Goal: Task Accomplishment & Management: Complete application form

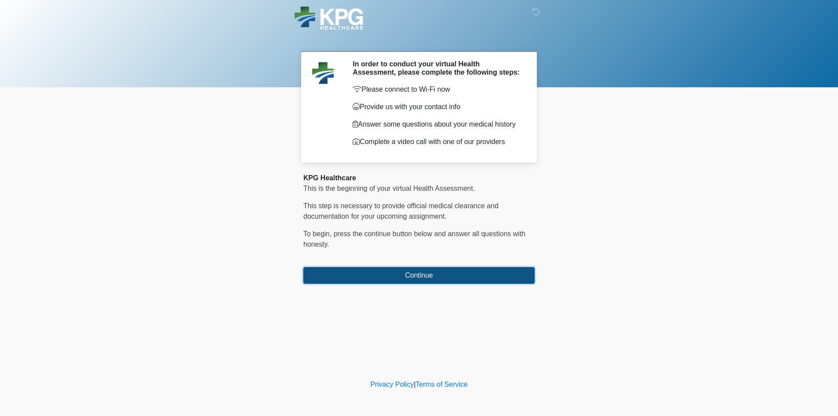
click at [440, 276] on button "Continue" at bounding box center [418, 275] width 231 height 17
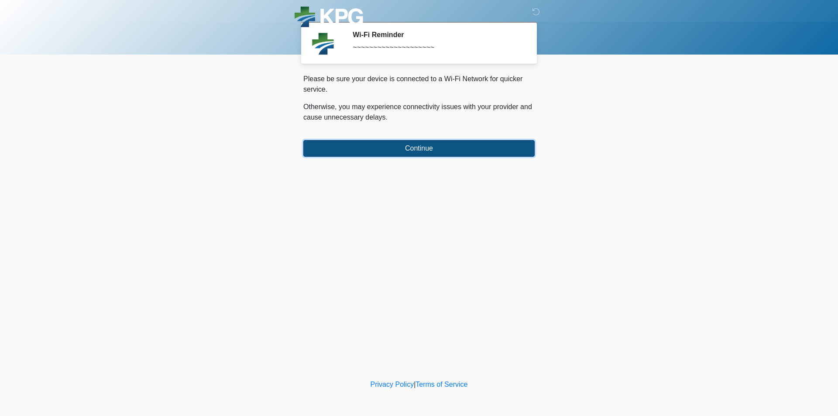
click at [456, 153] on button "Continue" at bounding box center [418, 148] width 231 height 17
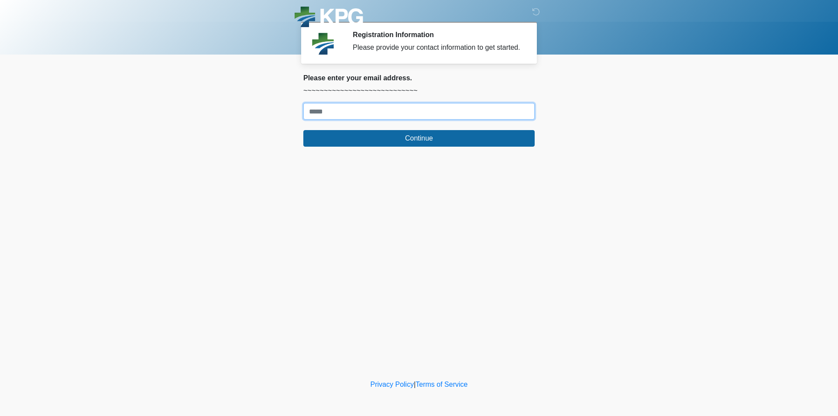
click at [442, 112] on input "Where should we email your response?" at bounding box center [418, 111] width 231 height 17
type input "**********"
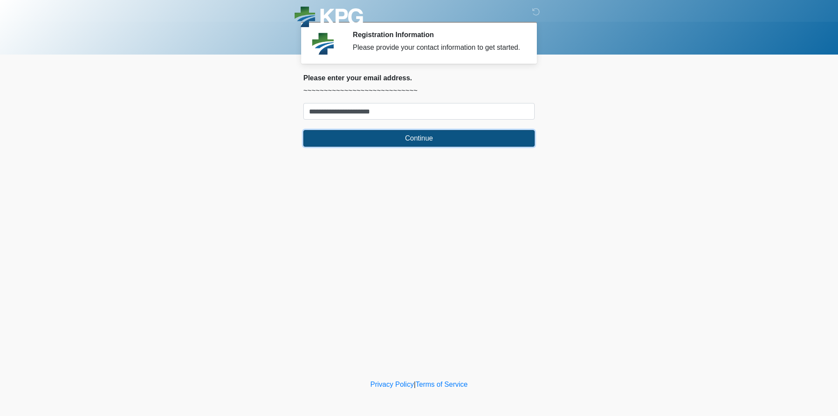
click at [428, 143] on button "Continue" at bounding box center [418, 138] width 231 height 17
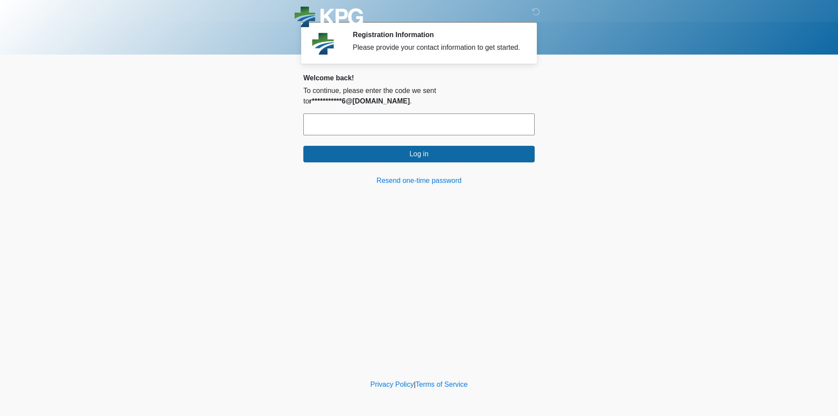
click at [457, 115] on input "text" at bounding box center [418, 124] width 231 height 22
paste input "******"
type input "******"
click at [459, 155] on div "**********" at bounding box center [418, 130] width 231 height 112
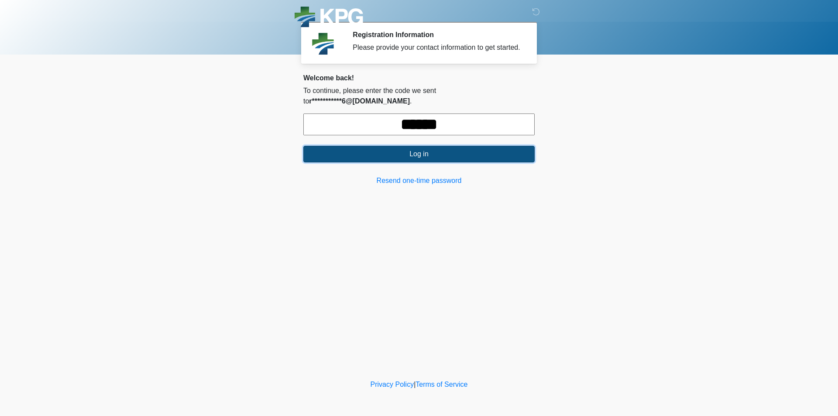
click at [462, 147] on button "Log in" at bounding box center [418, 154] width 231 height 17
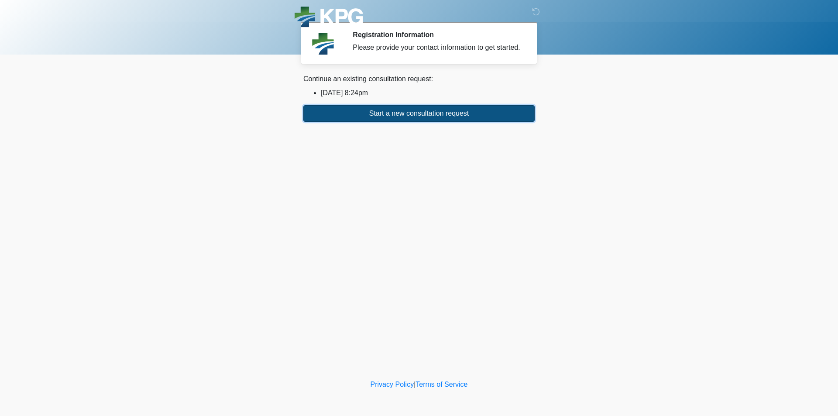
click at [465, 118] on button "Start a new consultation request" at bounding box center [418, 113] width 231 height 17
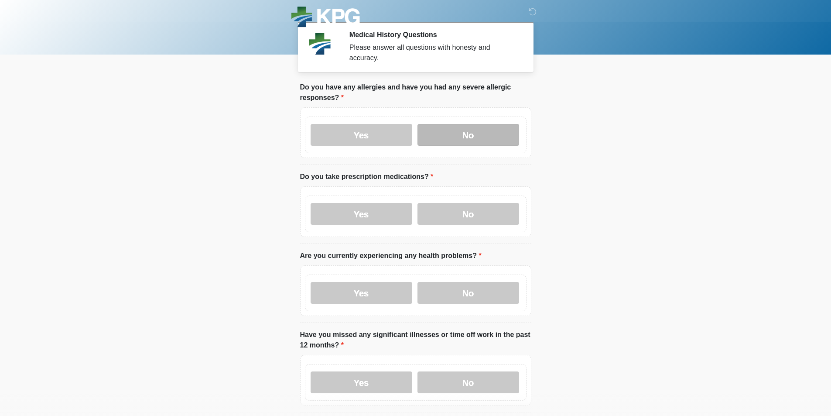
click at [460, 128] on label "No" at bounding box center [469, 135] width 102 height 22
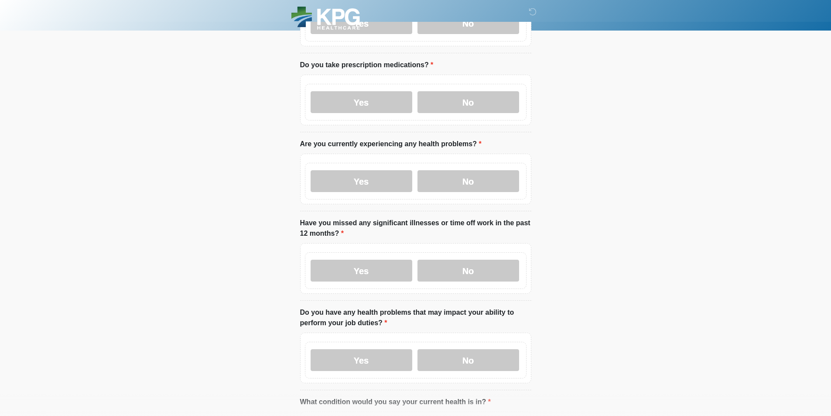
scroll to position [117, 0]
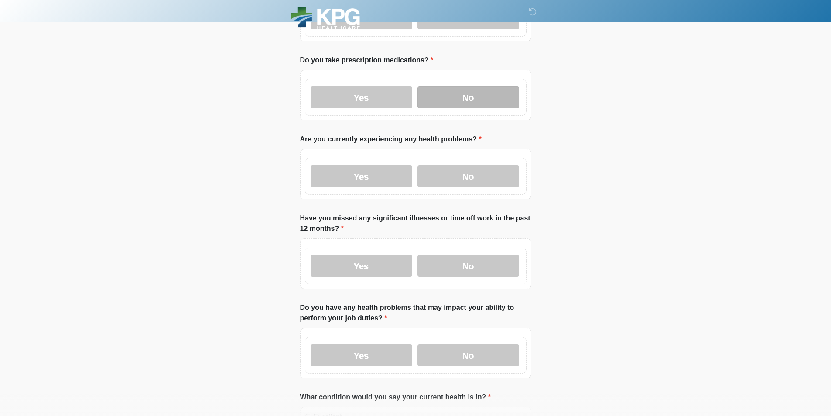
click at [464, 86] on label "No" at bounding box center [469, 97] width 102 height 22
click at [479, 177] on label "No" at bounding box center [469, 176] width 102 height 22
click at [475, 255] on label "No" at bounding box center [469, 266] width 102 height 22
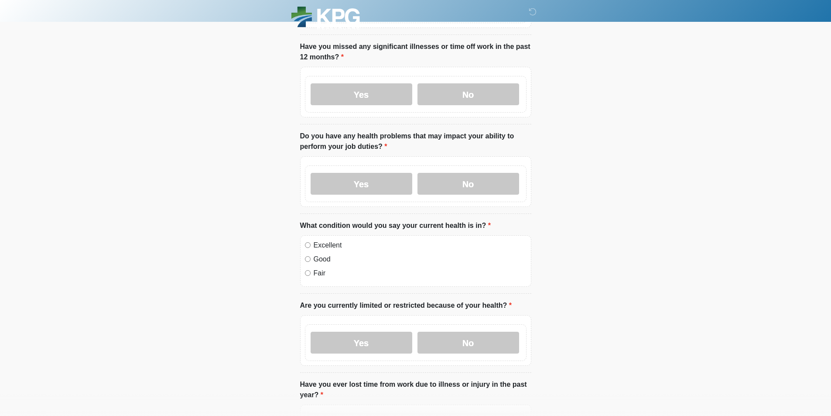
scroll to position [291, 0]
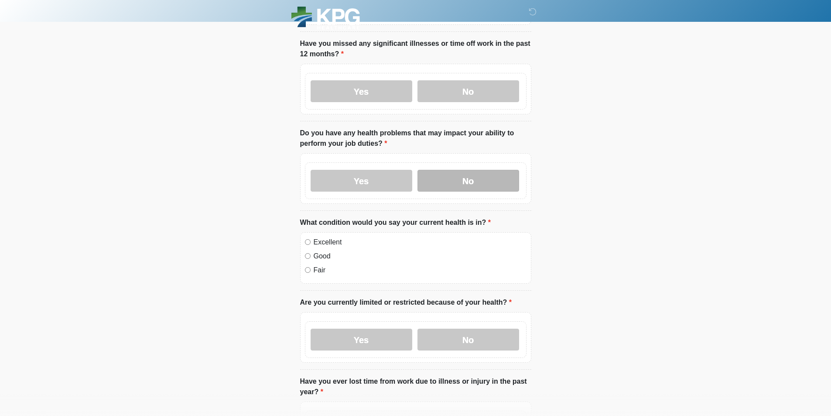
click at [463, 170] on label "No" at bounding box center [469, 181] width 102 height 22
drag, startPoint x: 326, startPoint y: 237, endPoint x: 456, endPoint y: 237, distance: 130.1
click at [326, 237] on label "Excellent" at bounding box center [420, 242] width 213 height 10
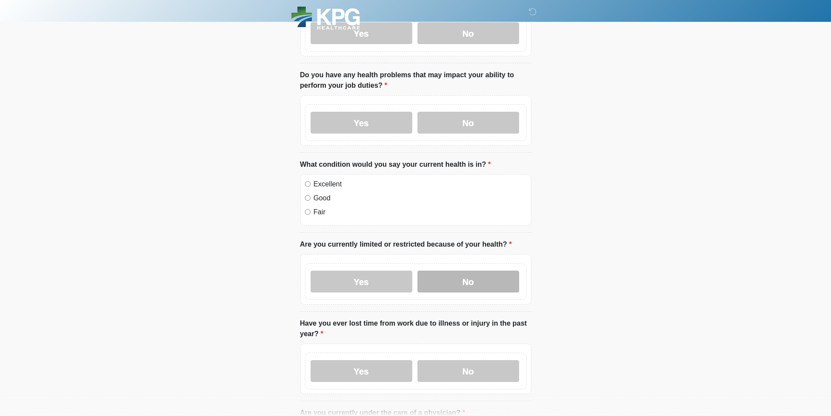
click at [476, 272] on label "No" at bounding box center [469, 282] width 102 height 22
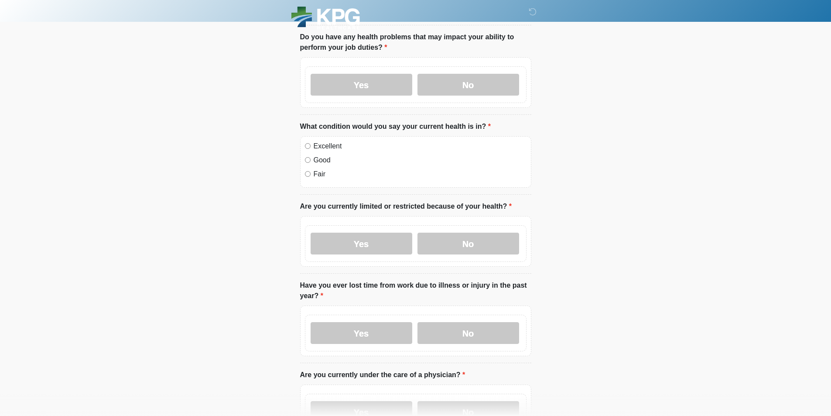
scroll to position [524, 0]
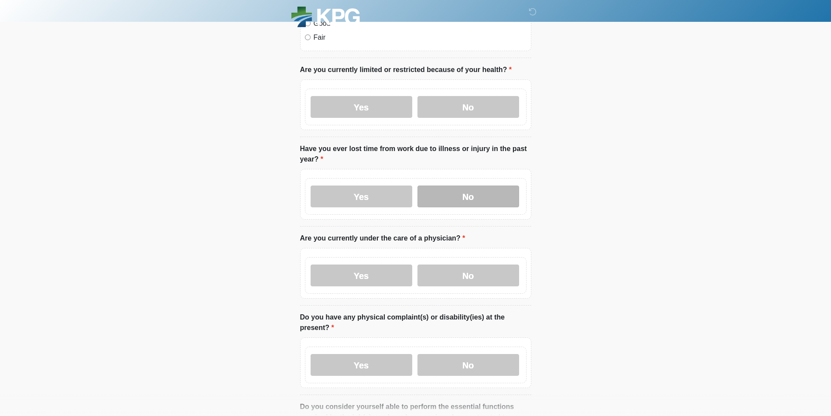
click at [473, 185] on label "No" at bounding box center [469, 196] width 102 height 22
click at [475, 268] on label "No" at bounding box center [469, 275] width 102 height 22
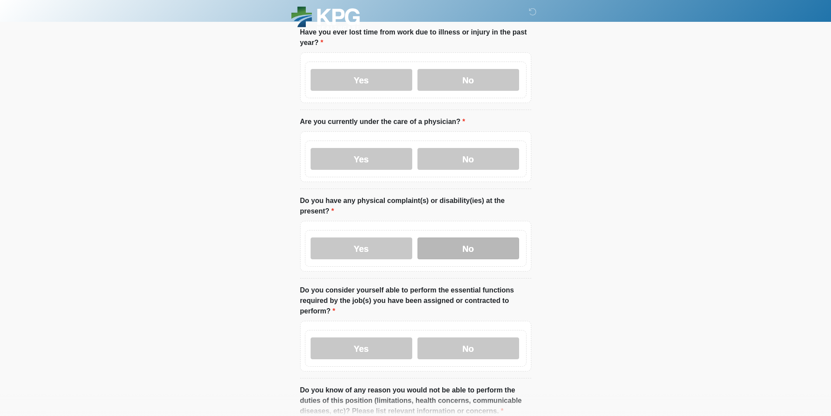
click at [479, 237] on label "No" at bounding box center [469, 248] width 102 height 22
click at [491, 342] on div "Yes No" at bounding box center [416, 348] width 222 height 37
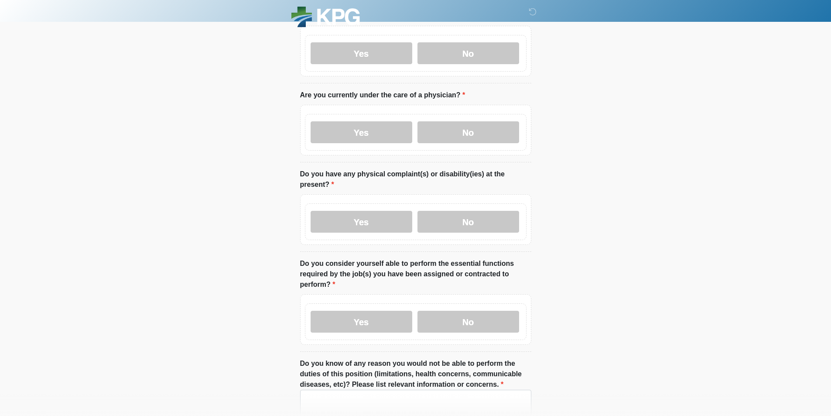
scroll to position [737, 0]
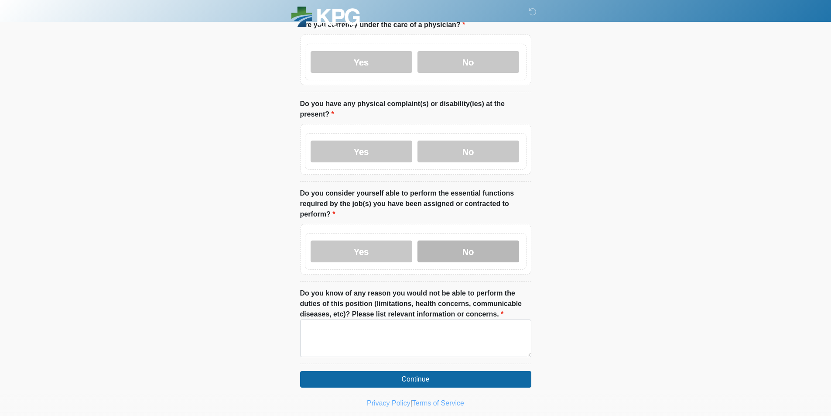
click at [491, 240] on label "No" at bounding box center [469, 251] width 102 height 22
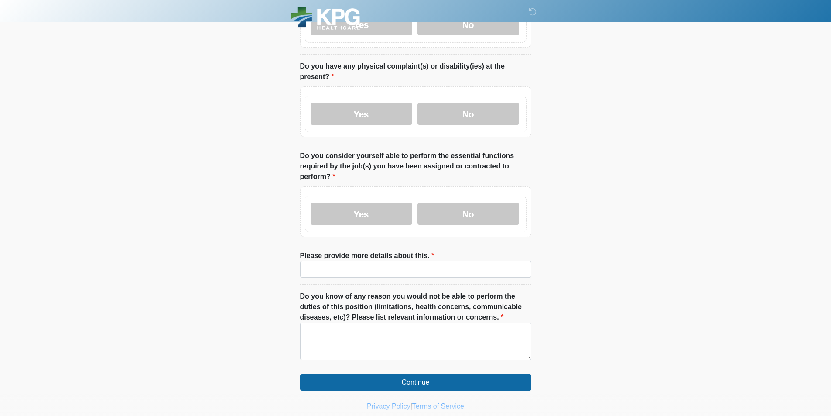
scroll to position [778, 0]
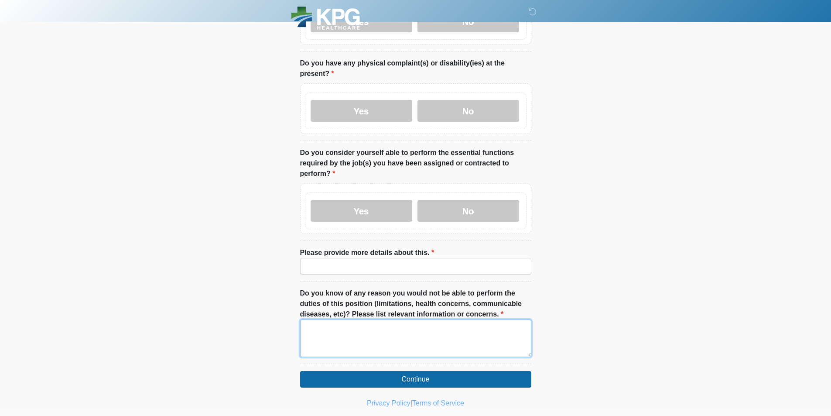
click at [480, 324] on textarea "Do you know of any reason you would not be able to perform the duties of this p…" at bounding box center [415, 338] width 231 height 38
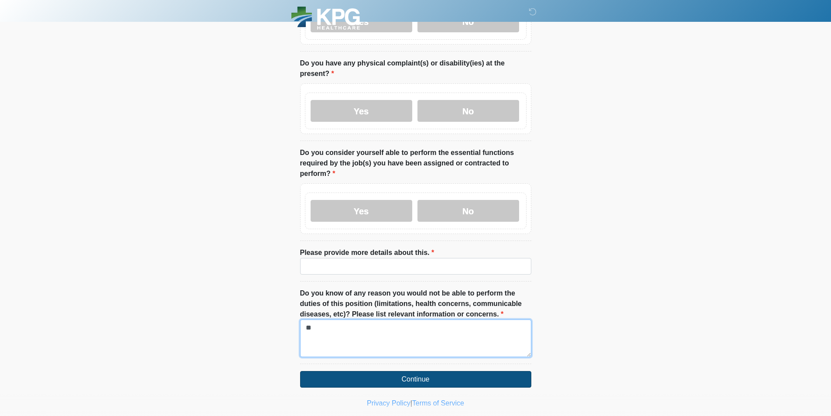
type textarea "**"
click at [468, 371] on button "Continue" at bounding box center [415, 379] width 231 height 17
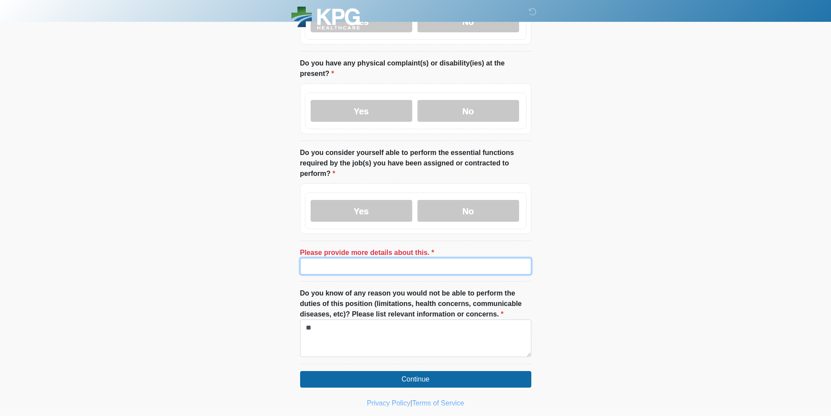
click at [423, 258] on input "Please provide more details about this." at bounding box center [415, 266] width 231 height 17
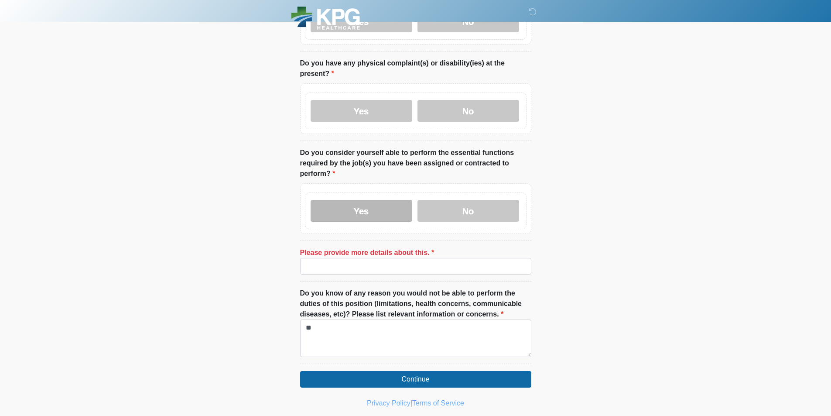
click at [385, 200] on label "Yes" at bounding box center [362, 211] width 102 height 22
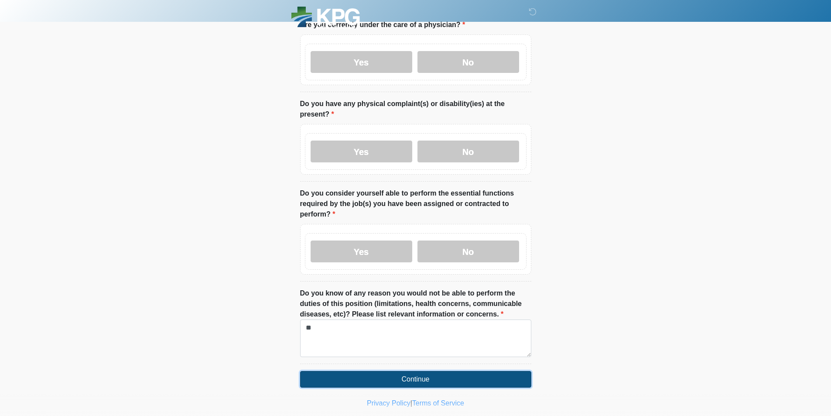
click at [458, 371] on button "Continue" at bounding box center [415, 379] width 231 height 17
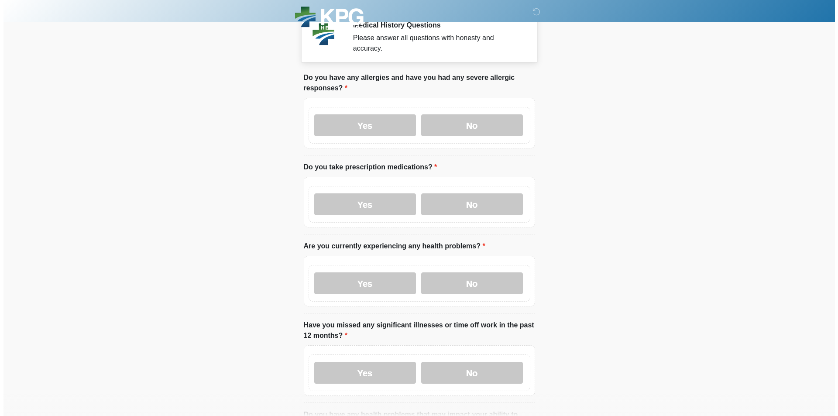
scroll to position [0, 0]
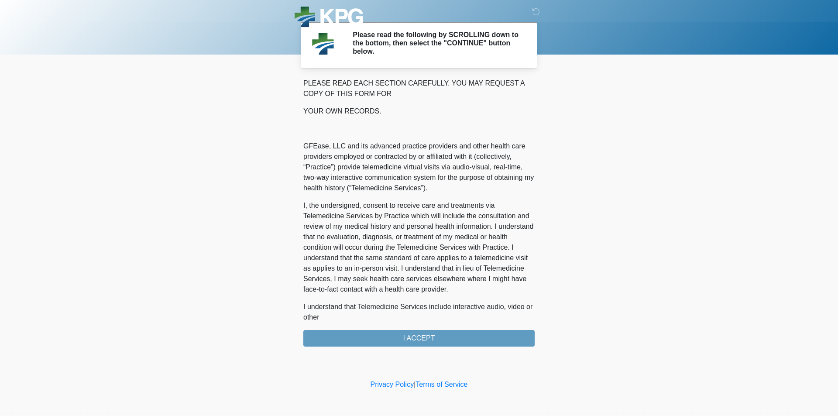
click at [459, 340] on div "PLEASE READ EACH SECTION CAREFULLY. YOU MAY REQUEST A COPY OF THIS FORM FOR YOU…" at bounding box center [418, 212] width 231 height 268
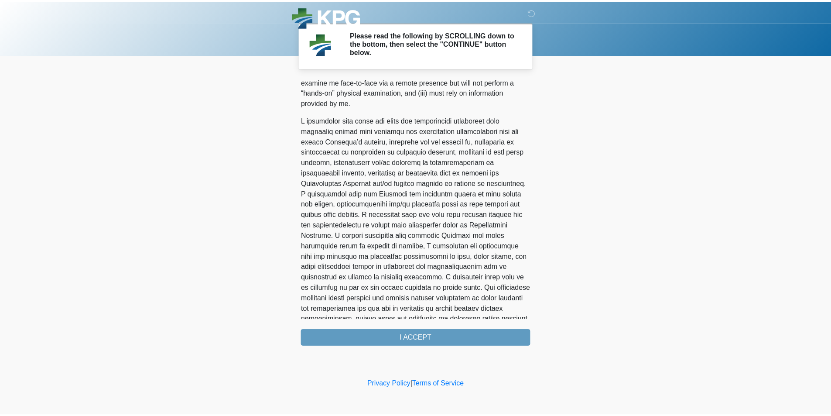
scroll to position [474, 0]
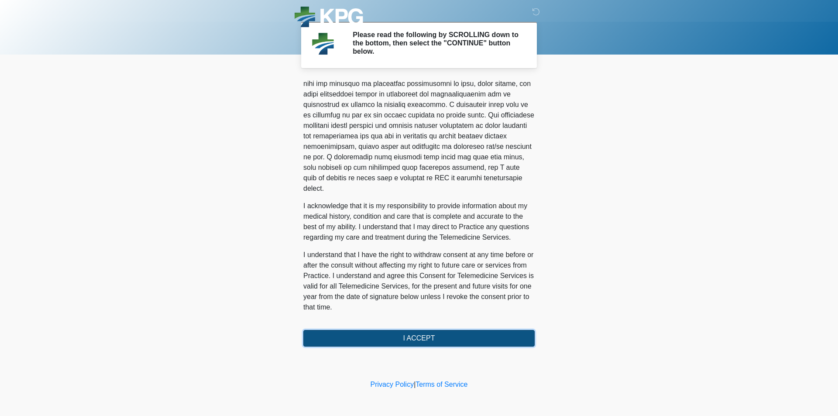
click at [430, 343] on button "I ACCEPT" at bounding box center [418, 338] width 231 height 17
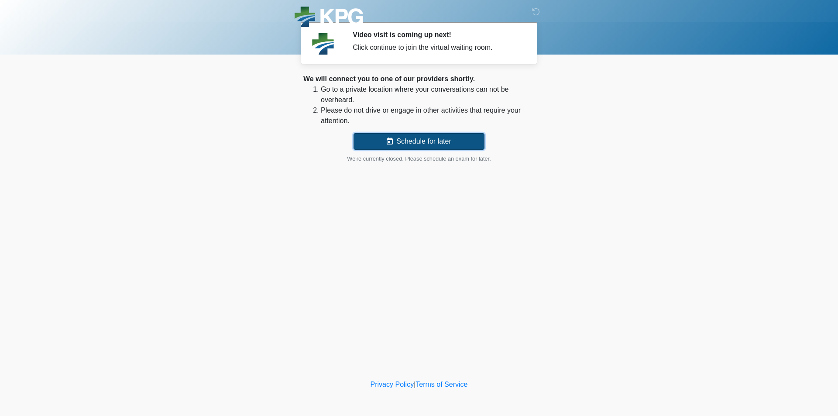
click at [435, 141] on button "Schedule for later" at bounding box center [419, 141] width 131 height 17
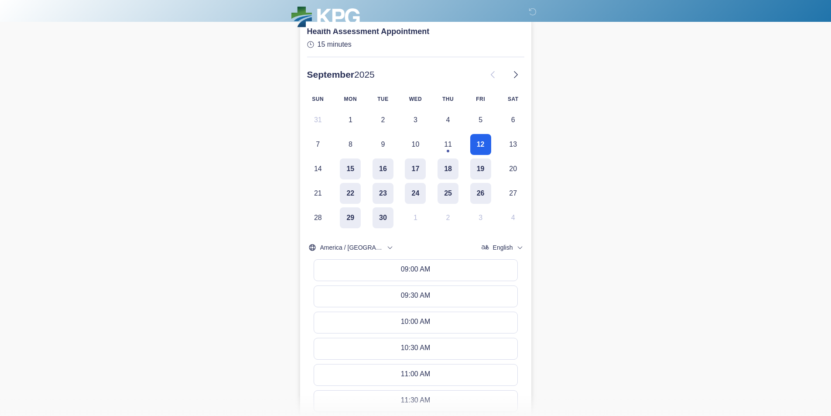
scroll to position [117, 0]
click at [484, 143] on button "12" at bounding box center [481, 144] width 21 height 21
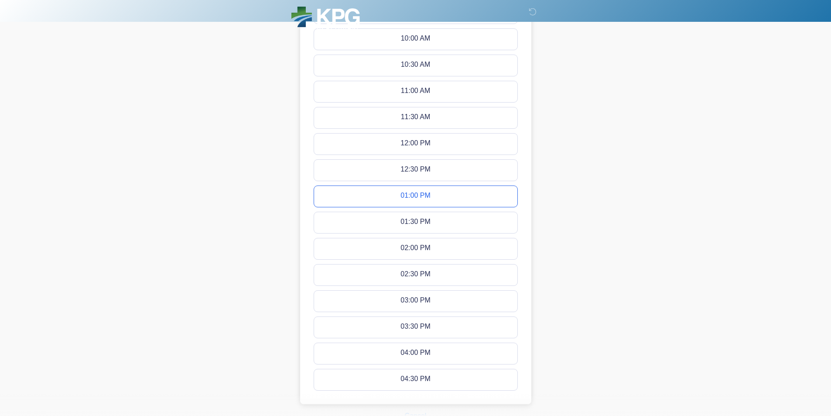
scroll to position [395, 0]
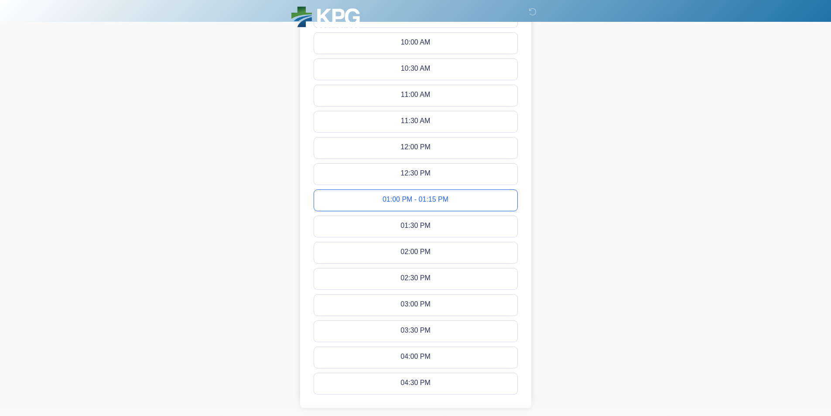
click at [449, 201] on button "01:00 PM - 01:15 PM" at bounding box center [415, 200] width 203 height 21
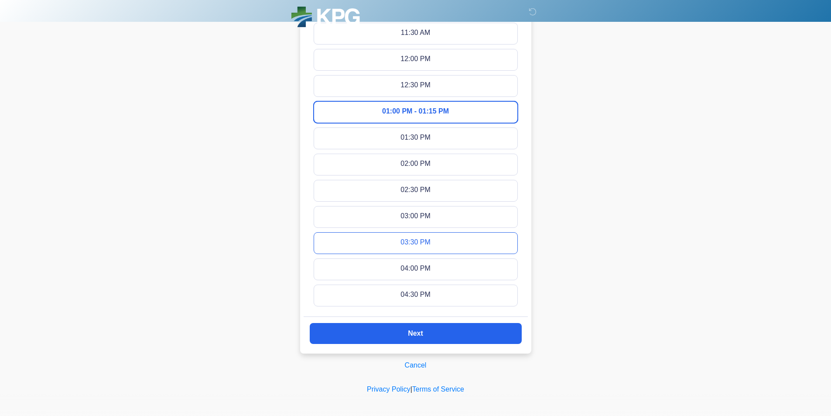
scroll to position [487, 0]
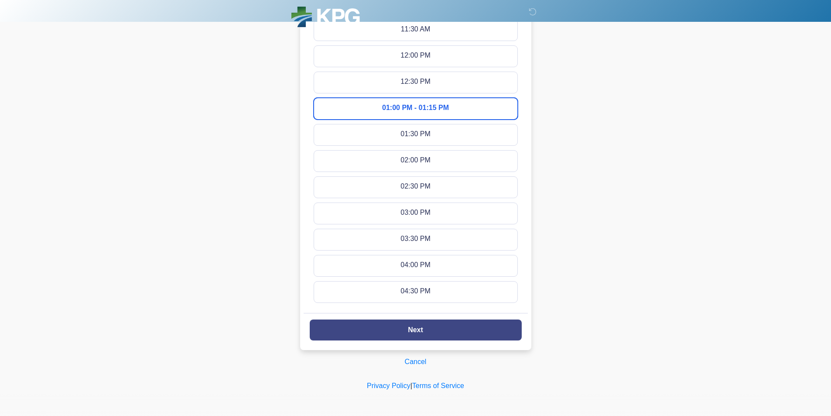
click at [435, 327] on button "Next" at bounding box center [416, 329] width 212 height 21
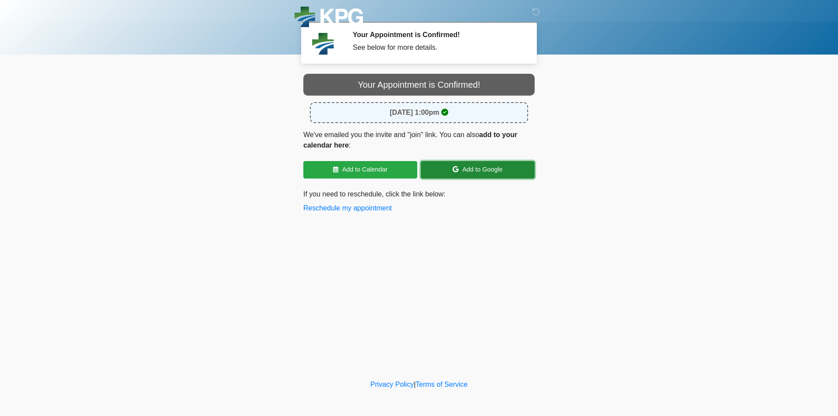
click at [481, 172] on link "Add to Google" at bounding box center [478, 169] width 114 height 17
